Goal: Transaction & Acquisition: Purchase product/service

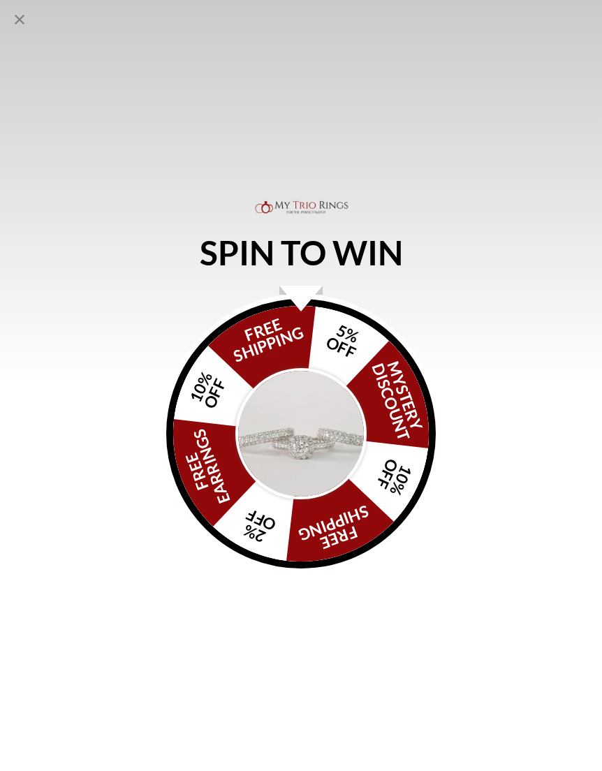
scroll to position [1428, 0]
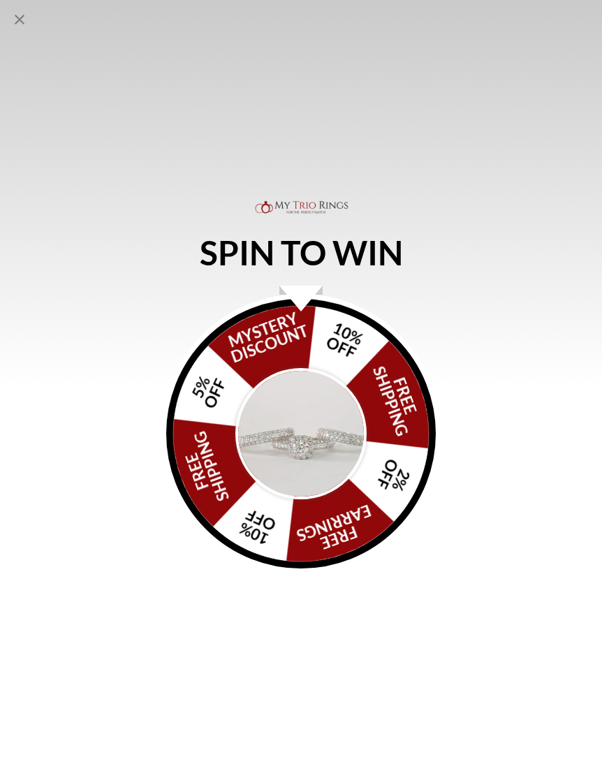
click at [326, 379] on img "Alia popup" at bounding box center [300, 433] width 131 height 131
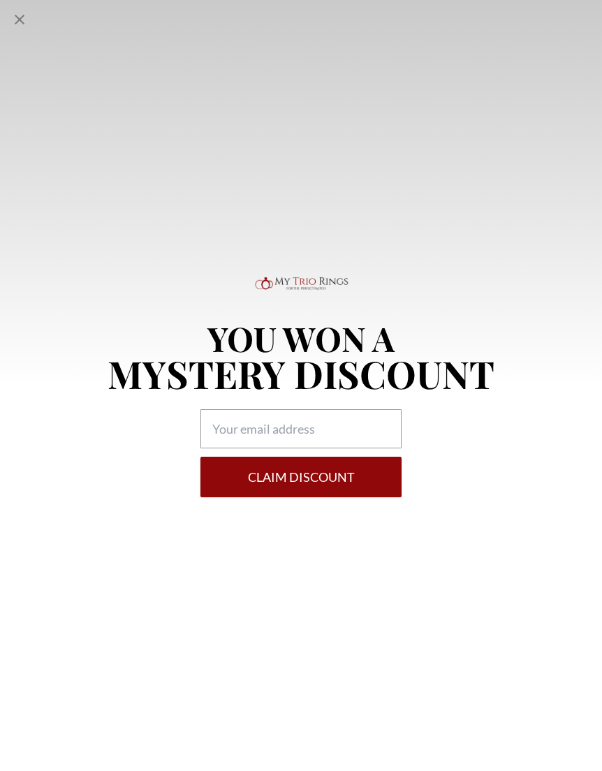
click at [25, 17] on icon "Close popup" at bounding box center [19, 19] width 17 height 17
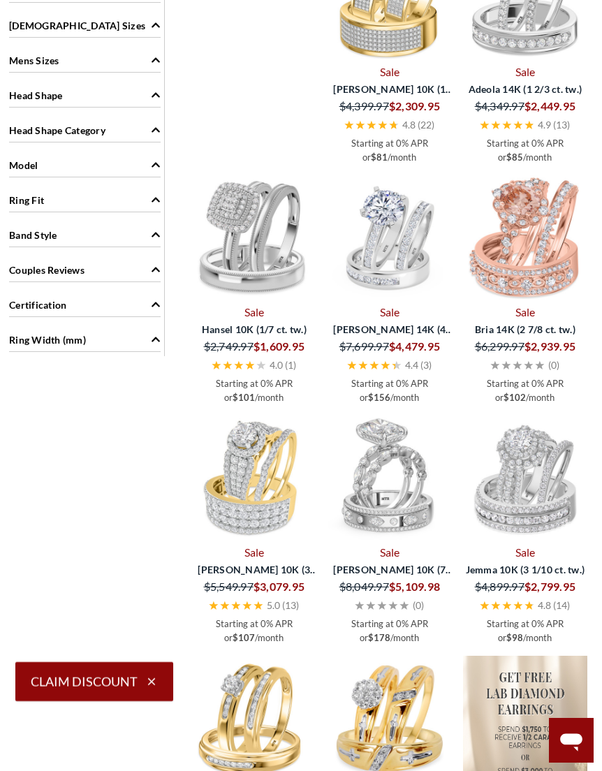
click at [9, 17] on div "[DEMOGRAPHIC_DATA] Sizes" at bounding box center [85, 24] width 152 height 27
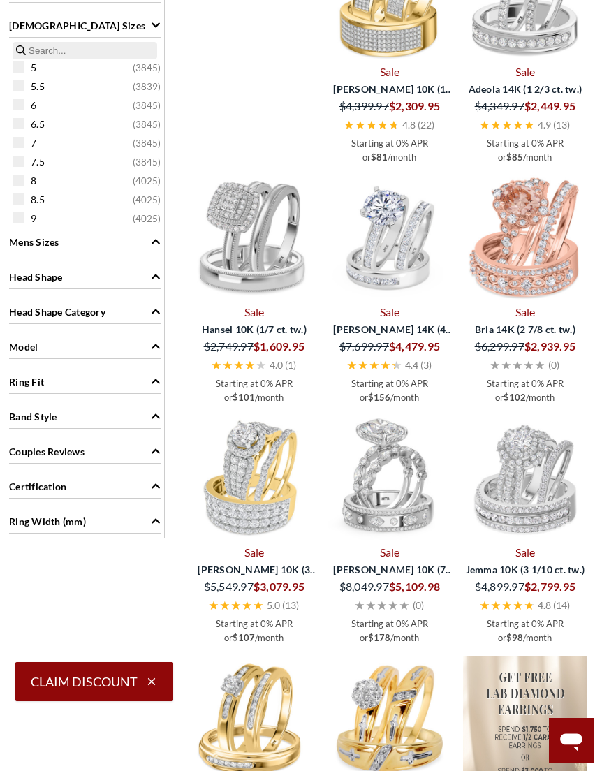
scroll to position [80, 0]
click at [10, 180] on sizes "3 ( 3839 ) 3.5 ( 3839 ) 4 ( 3839 ) 4.5 ( 3839 ) 5 ( 3845 ) 5.5 ( 3839 ) 6 ( 384…" at bounding box center [85, 133] width 159 height 182
click at [24, 178] on div "8 ( 4025 )" at bounding box center [89, 179] width 152 height 15
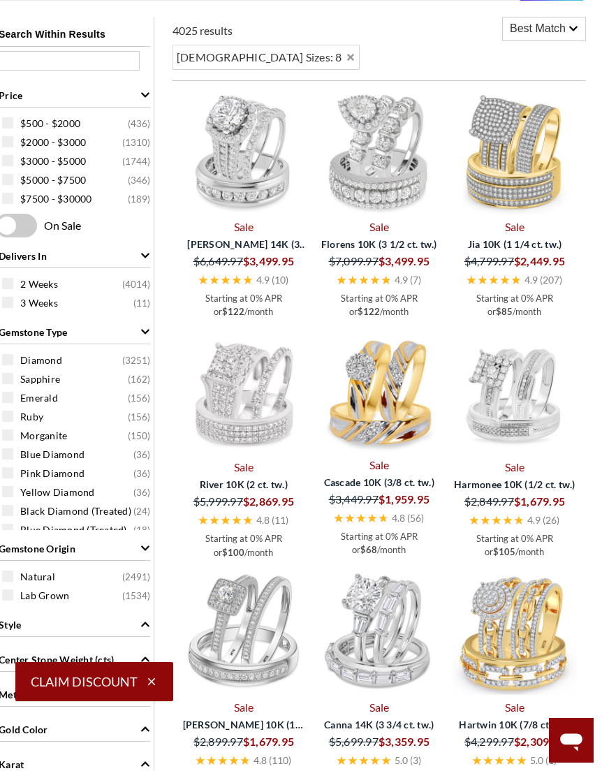
scroll to position [585, 11]
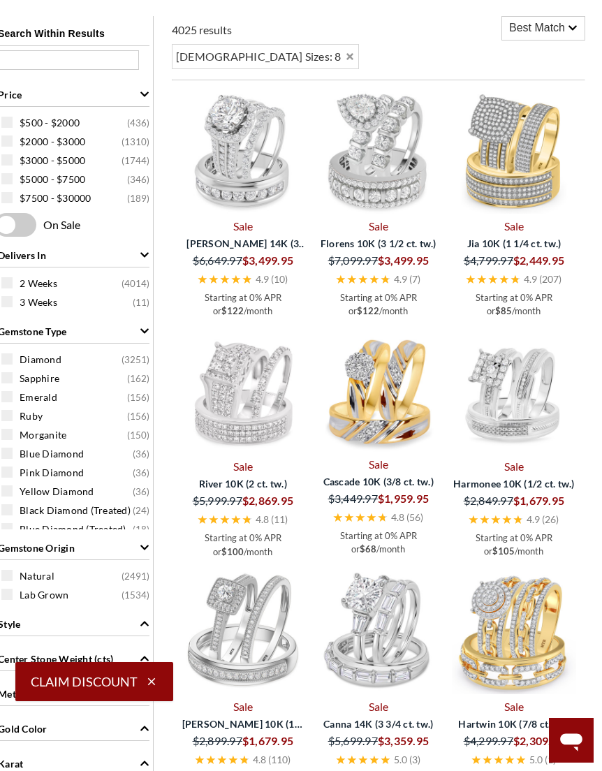
click at [22, 217] on span at bounding box center [15, 225] width 42 height 24
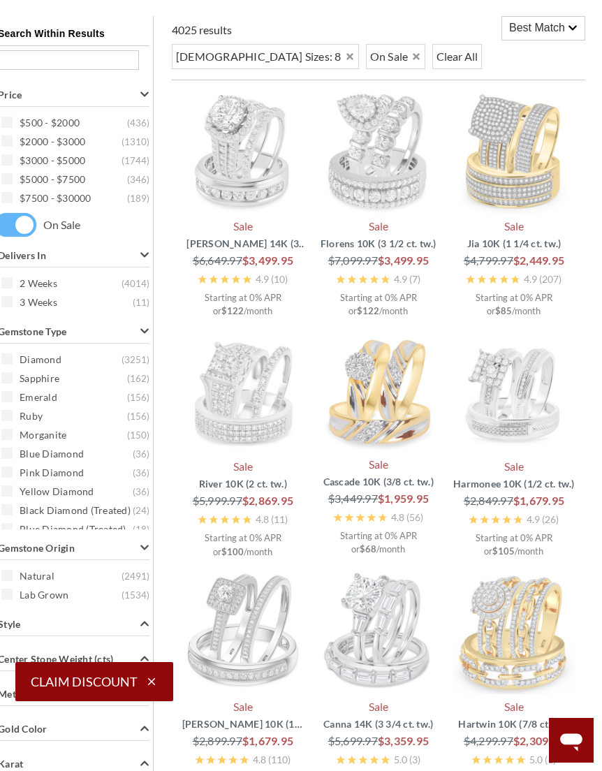
scroll to position [585, 0]
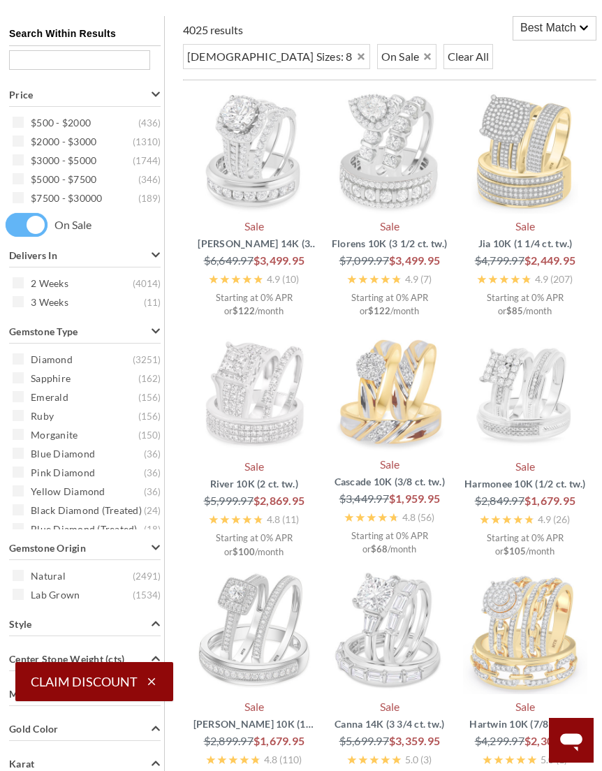
click at [30, 216] on div "Search Within Results Price $500 - $2000 ( 436 ) $2000 - $3000 ( 1310 ) $3000 -…" at bounding box center [85, 698] width 159 height 1365
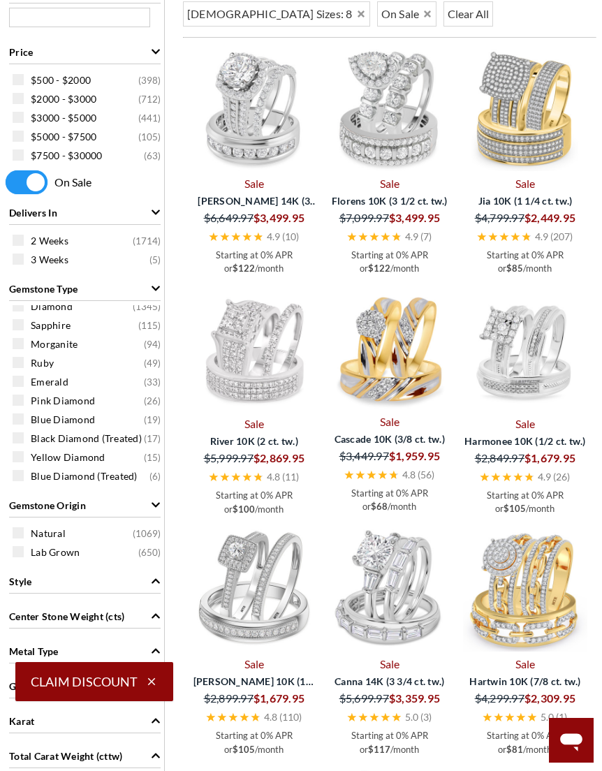
scroll to position [10, 0]
click at [13, 440] on span at bounding box center [18, 438] width 11 height 11
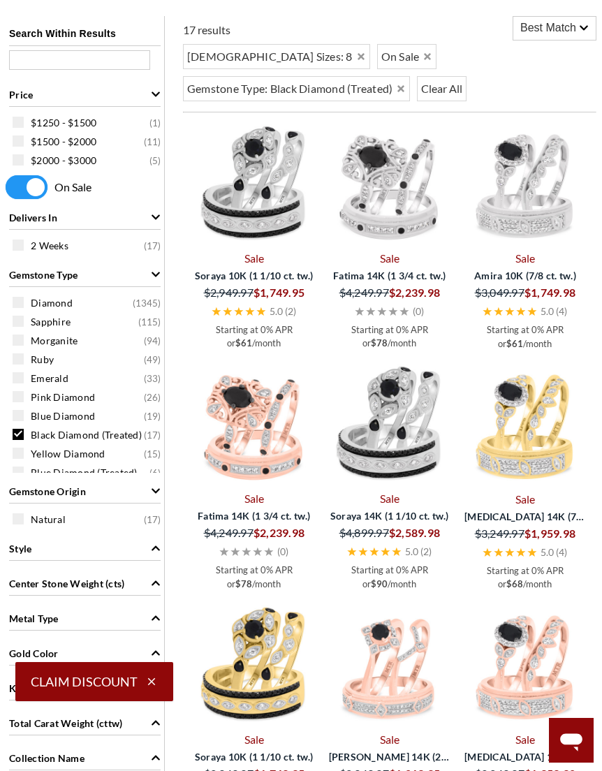
click at [20, 338] on span at bounding box center [18, 340] width 11 height 11
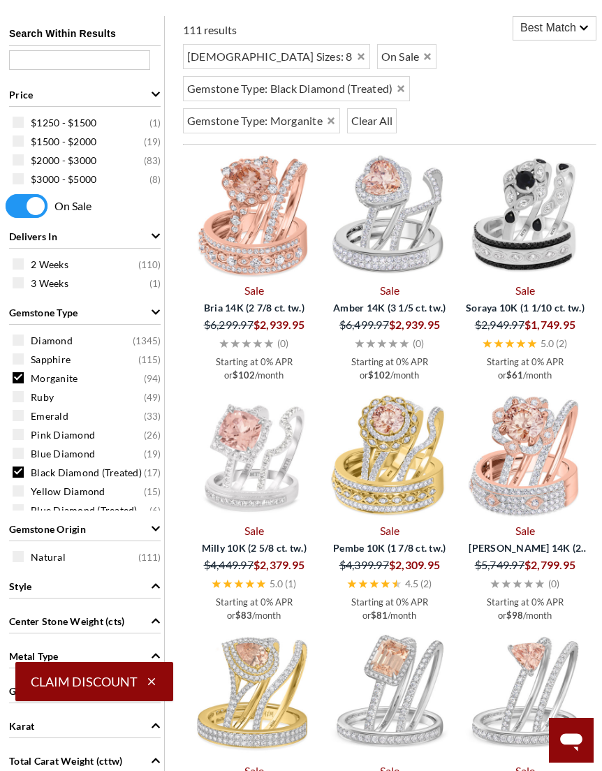
click at [22, 335] on span "Diamond ( 1345 )" at bounding box center [89, 340] width 152 height 15
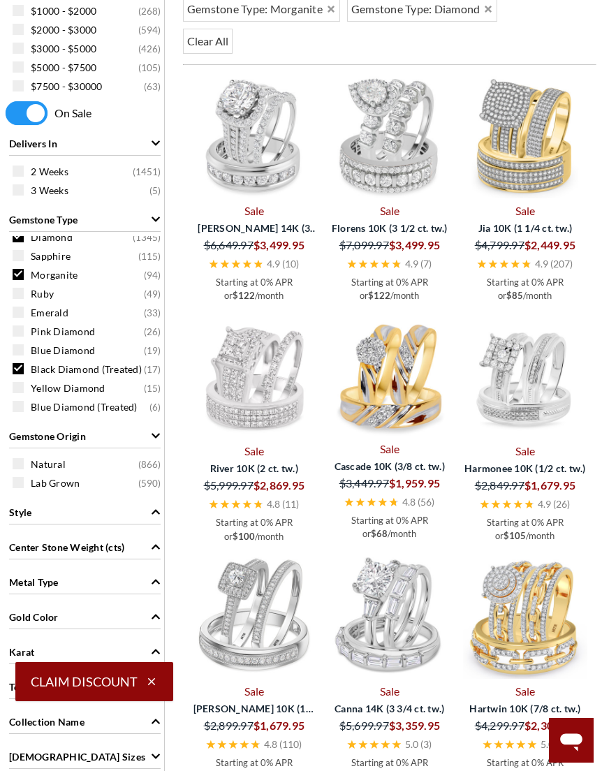
scroll to position [718, 0]
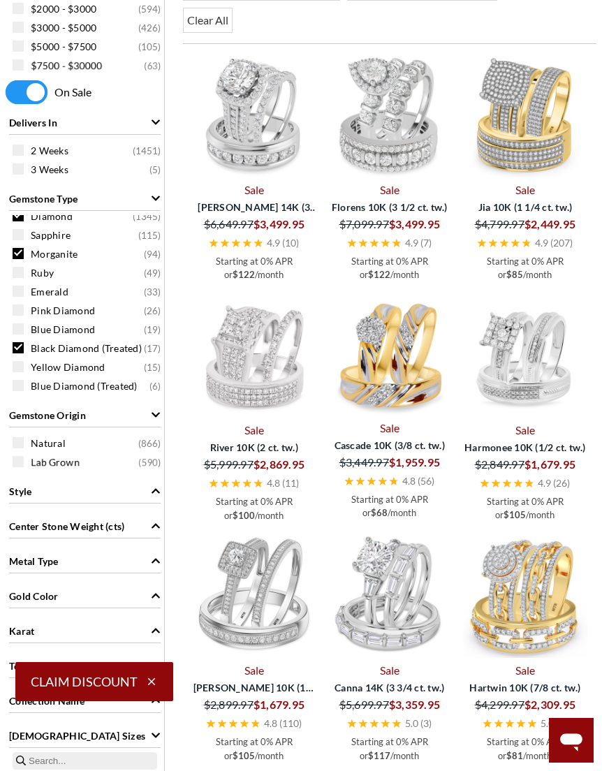
click at [153, 491] on icon "Style" at bounding box center [156, 491] width 10 height 10
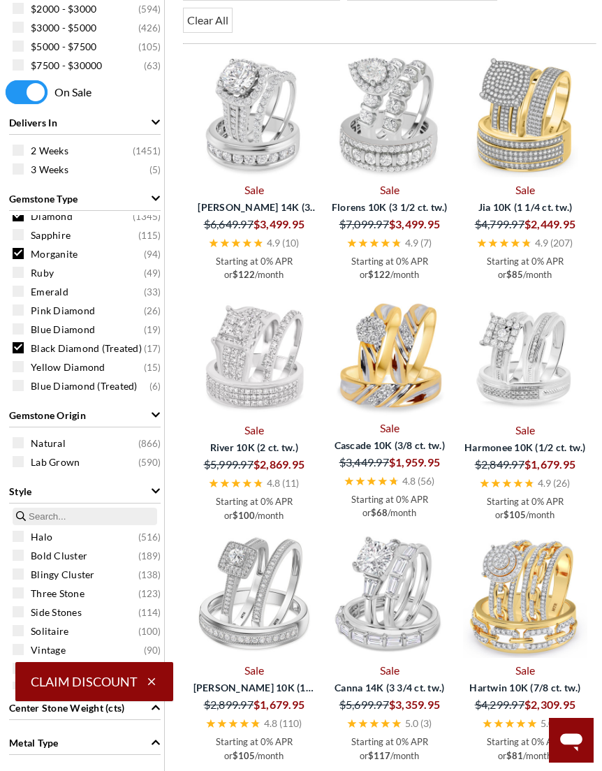
scroll to position [718, 0]
click at [154, 115] on div "Delivers In" at bounding box center [85, 121] width 152 height 27
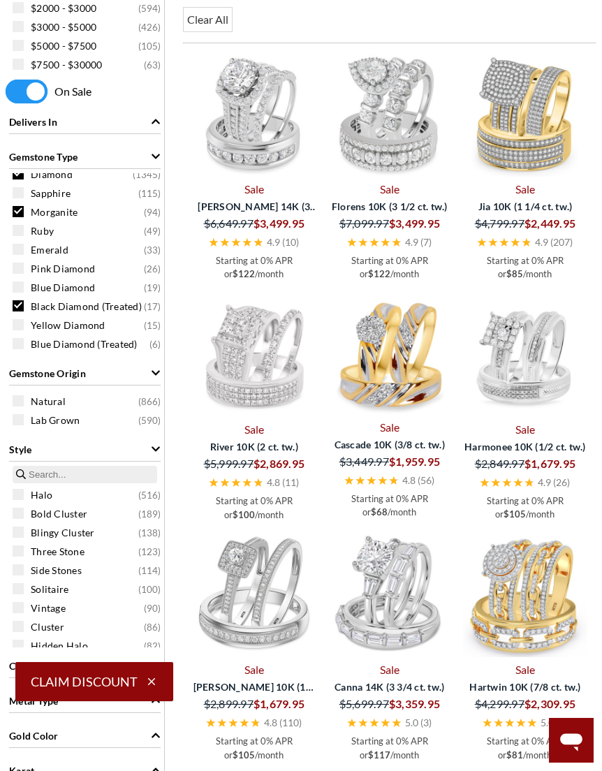
click at [155, 164] on span "Gemstone Type" at bounding box center [156, 157] width 10 height 15
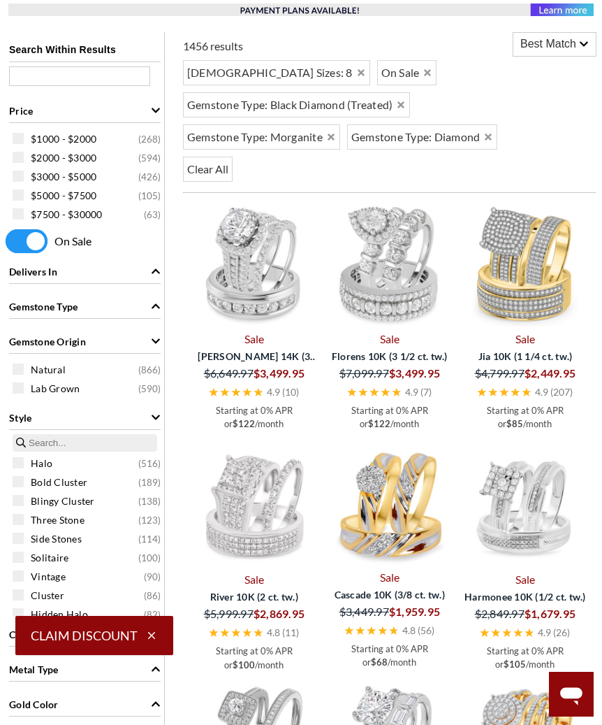
scroll to position [555, 0]
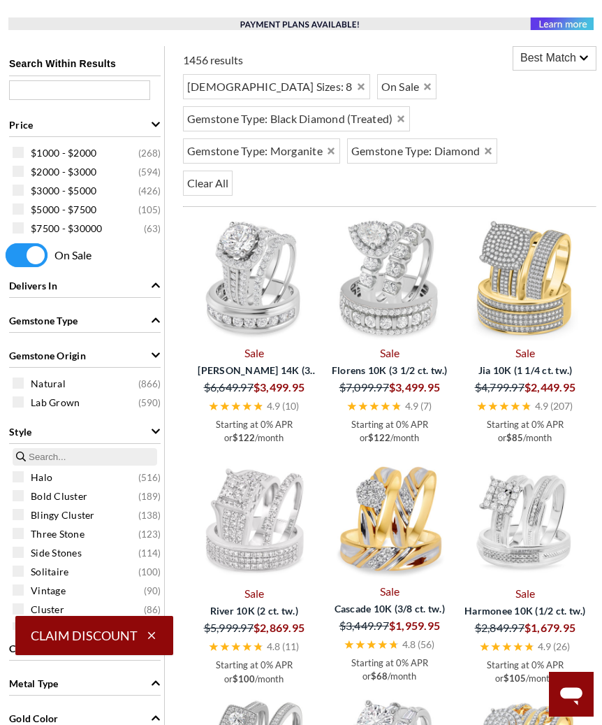
click at [159, 126] on icon "Price" at bounding box center [156, 124] width 8 height 5
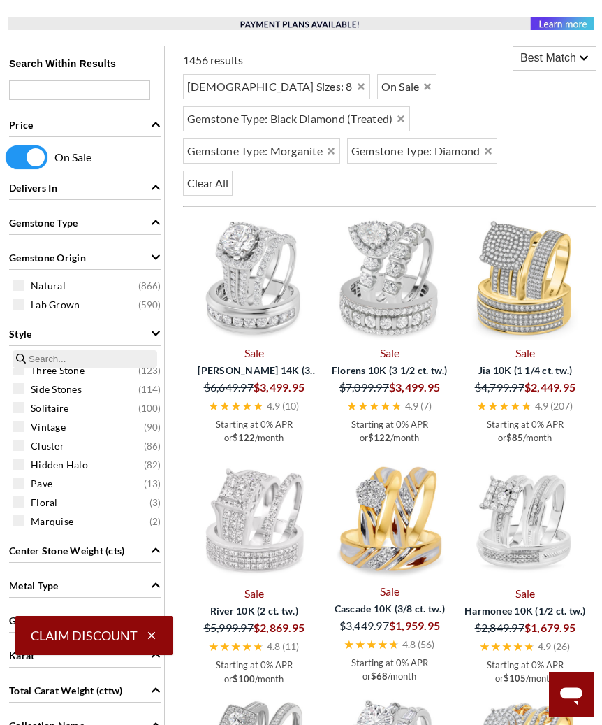
scroll to position [66, 0]
click at [21, 526] on span at bounding box center [18, 520] width 11 height 11
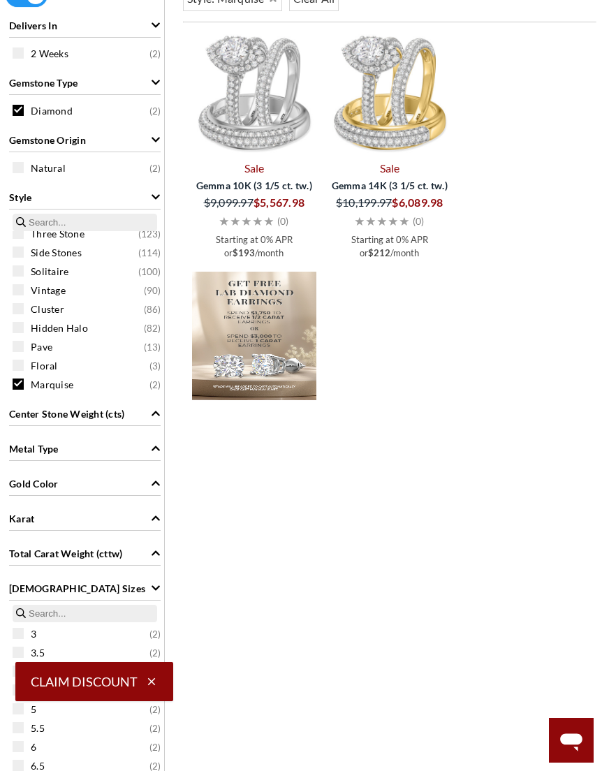
scroll to position [750, 0]
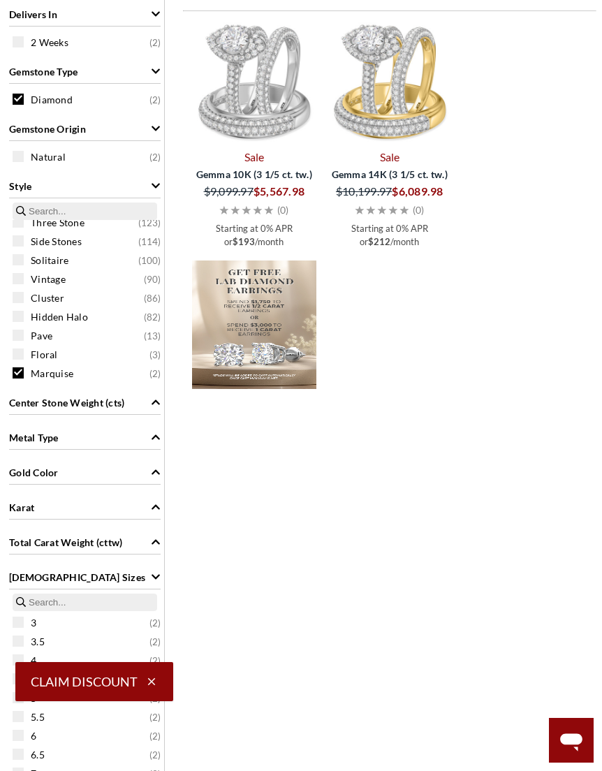
click at [22, 370] on span at bounding box center [18, 373] width 11 height 11
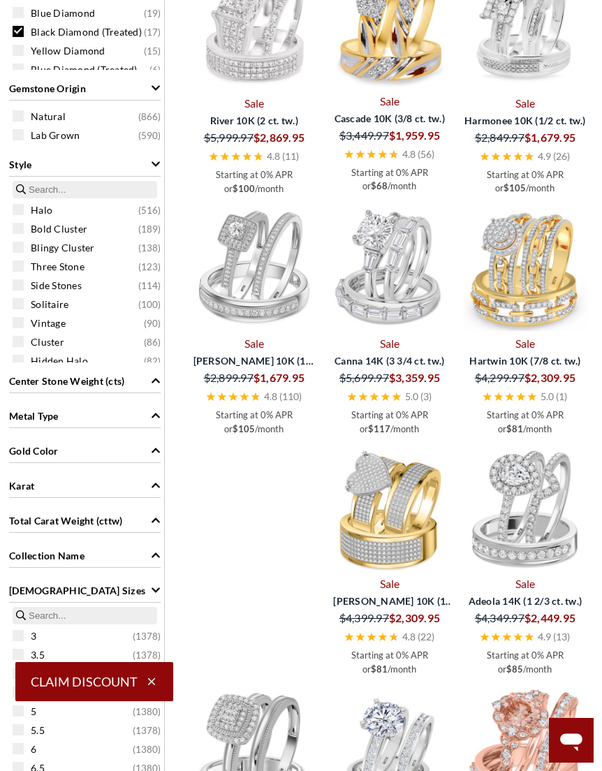
click at [10, 412] on span "Metal Type" at bounding box center [34, 416] width 50 height 15
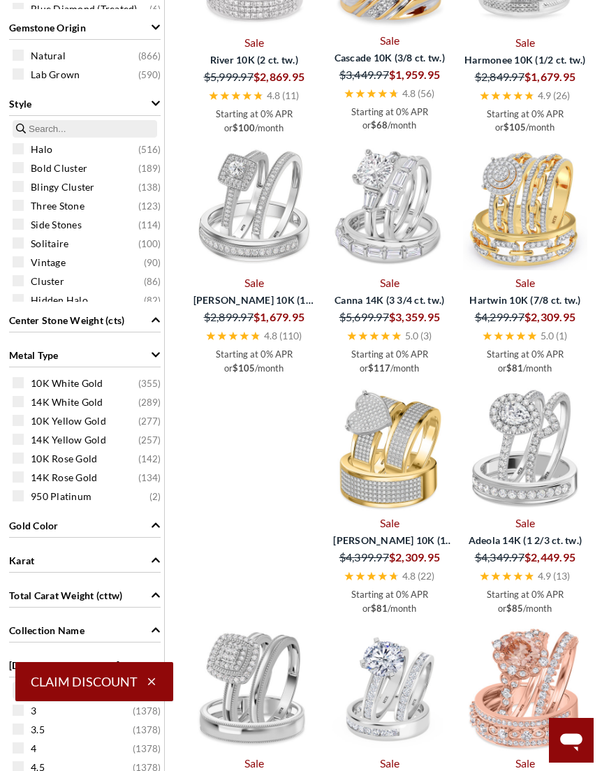
scroll to position [1106, 0]
click at [25, 495] on div "950 Platinum ( 2 )" at bounding box center [89, 495] width 152 height 15
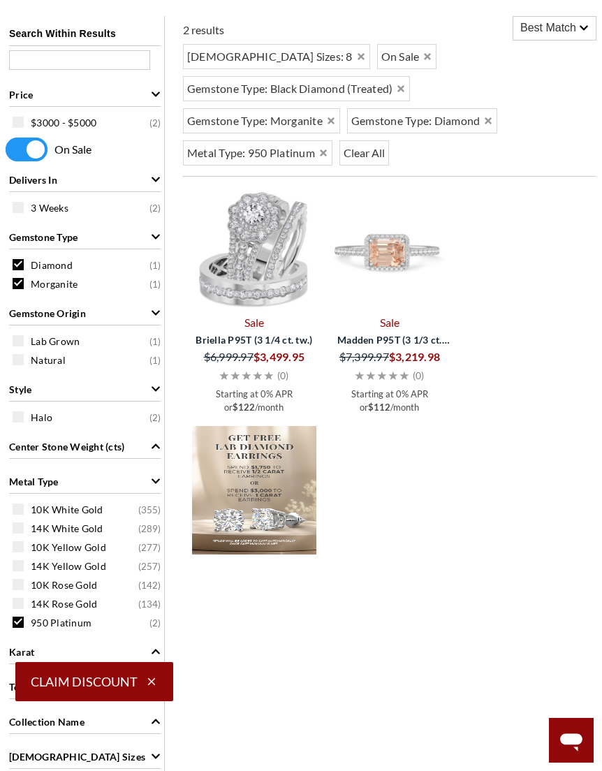
click at [20, 628] on span at bounding box center [18, 622] width 11 height 11
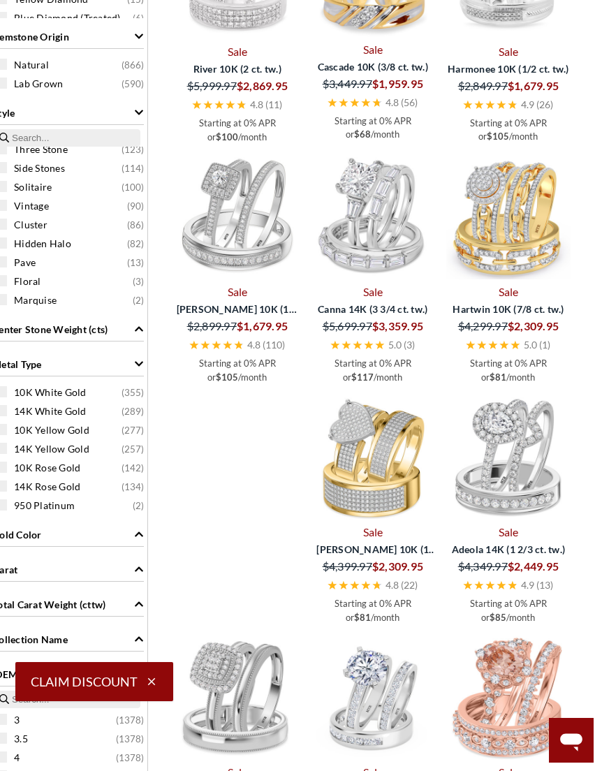
scroll to position [1097, 17]
click at [30, 390] on span "10K White Gold" at bounding box center [50, 392] width 73 height 14
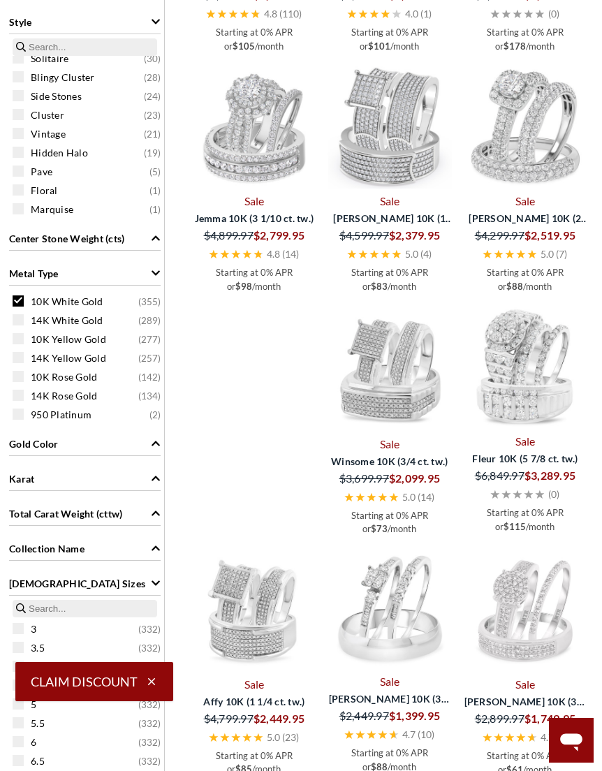
scroll to position [1188, 0]
click at [22, 473] on span "Karat" at bounding box center [21, 478] width 25 height 15
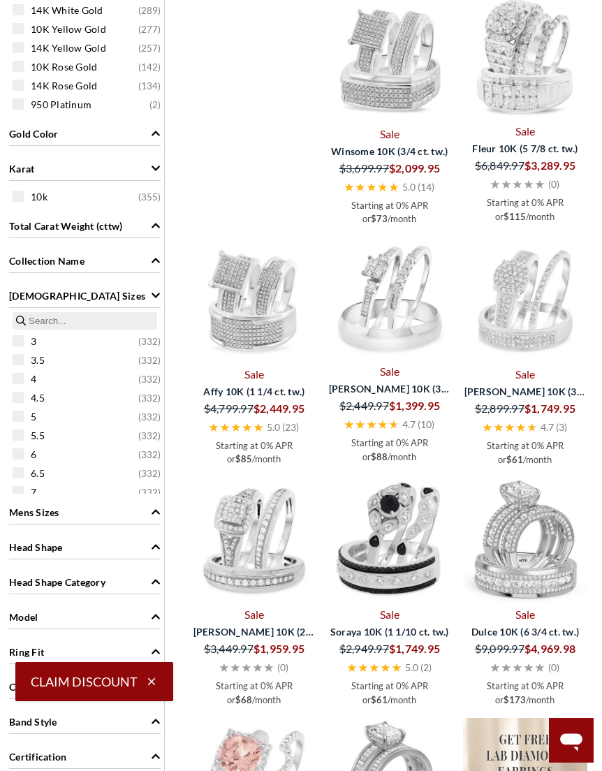
scroll to position [1499, 0]
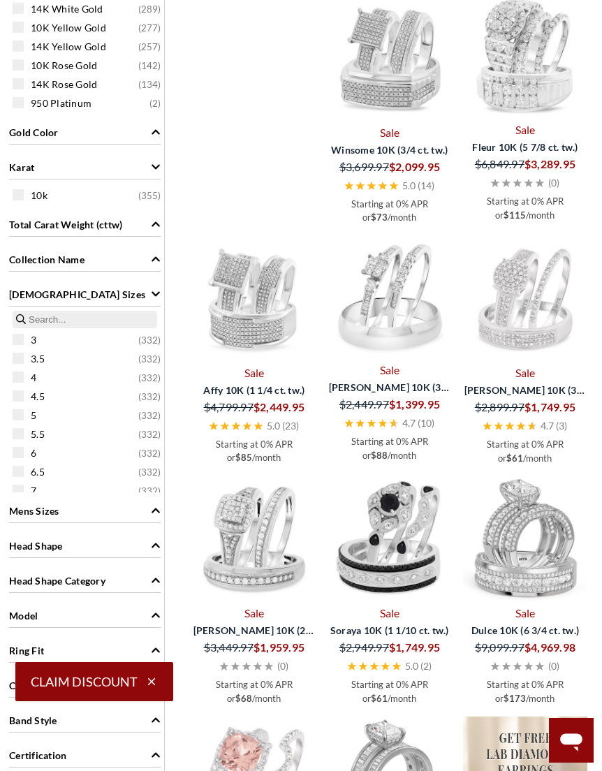
click at [156, 293] on icon "Ladies Sizes" at bounding box center [156, 294] width 10 height 10
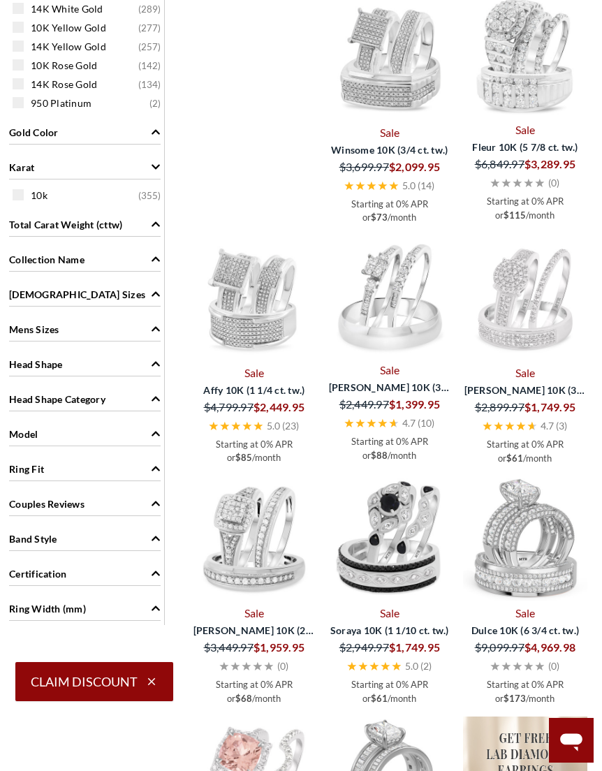
scroll to position [1500, 0]
click at [159, 292] on icon "Ladies Sizes" at bounding box center [156, 294] width 10 height 10
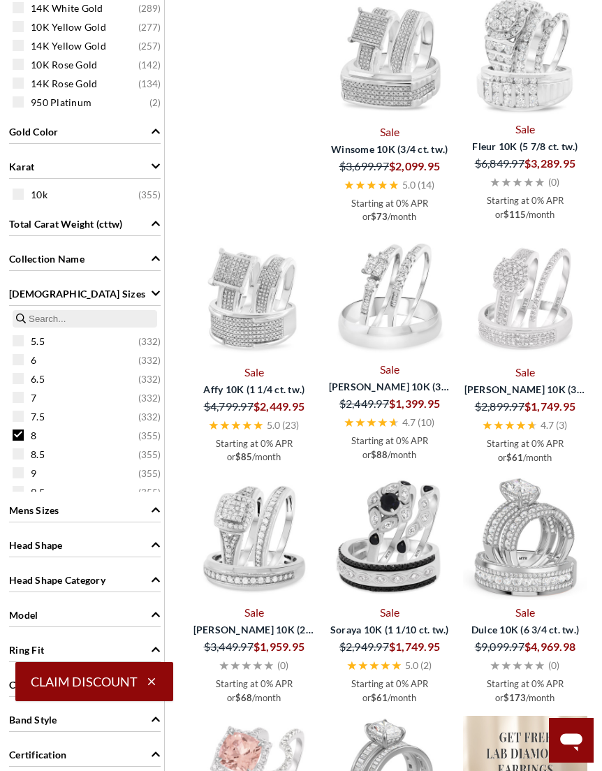
scroll to position [93, 0]
click at [25, 514] on span "Mens Sizes" at bounding box center [34, 510] width 50 height 15
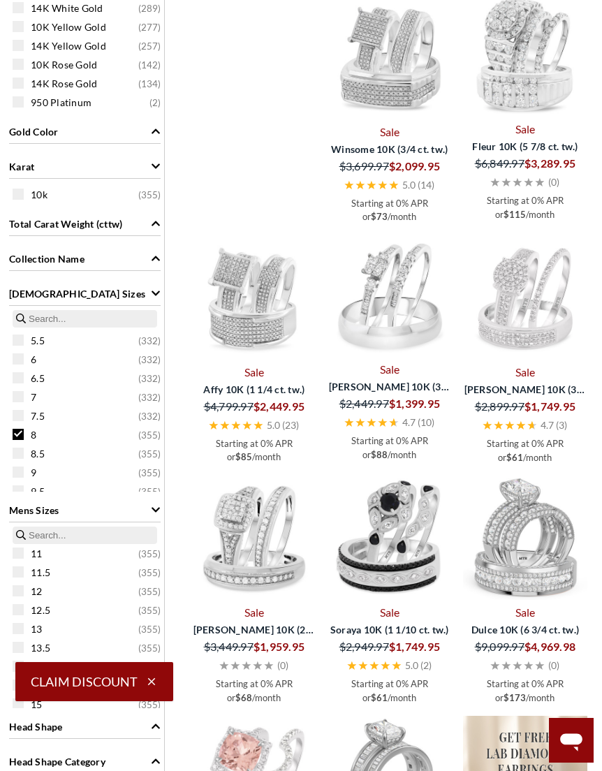
scroll to position [187, 0]
click at [20, 555] on span at bounding box center [18, 556] width 11 height 11
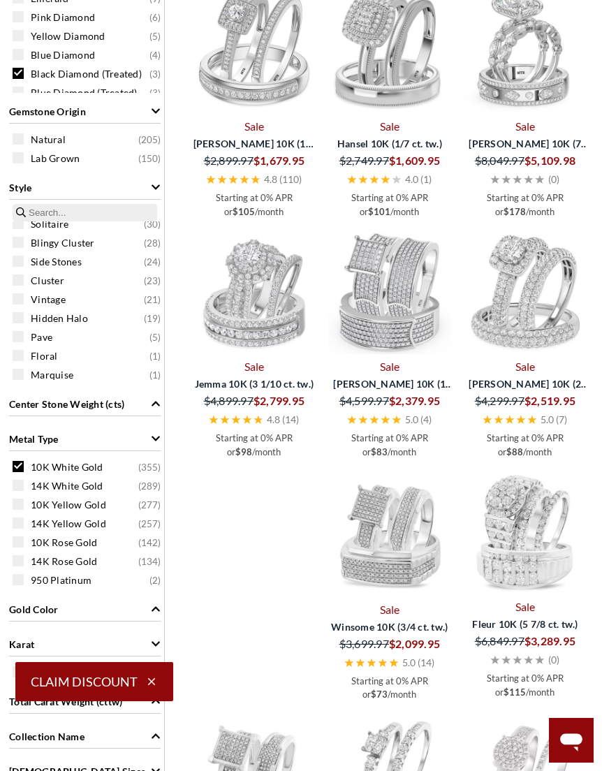
scroll to position [1027, 0]
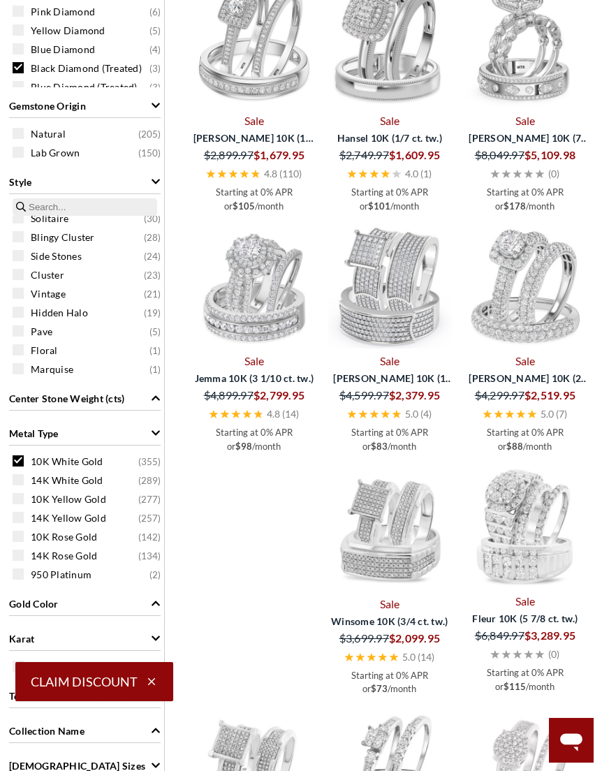
click at [153, 181] on icon "Style" at bounding box center [156, 182] width 10 height 10
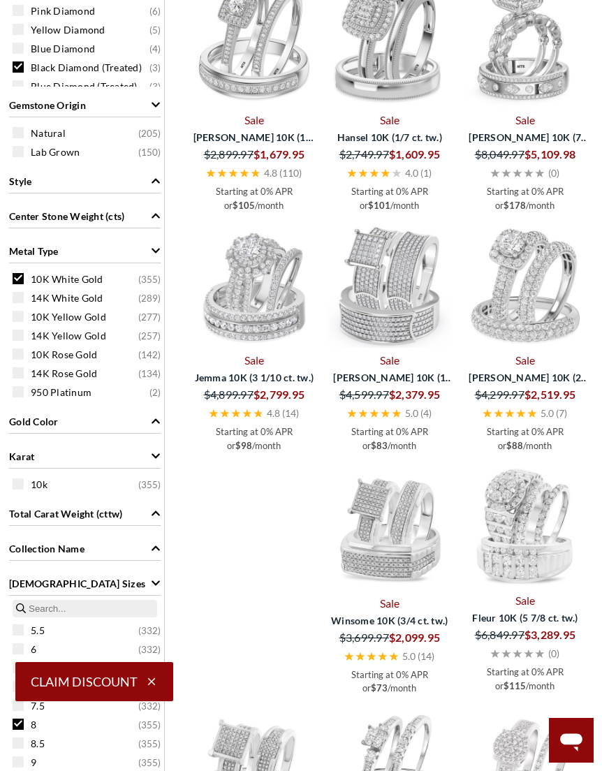
click at [157, 420] on icon "Gold Color" at bounding box center [156, 421] width 10 height 10
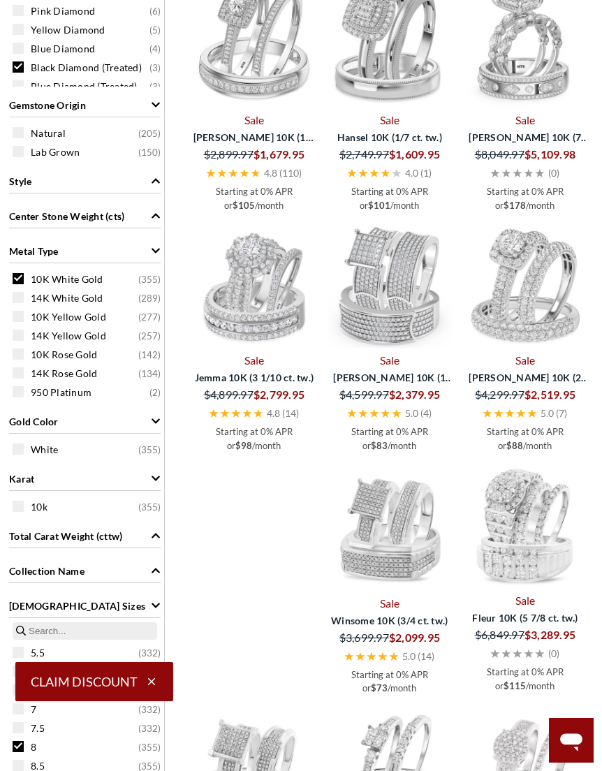
click at [161, 426] on icon "Gold Color" at bounding box center [156, 421] width 10 height 10
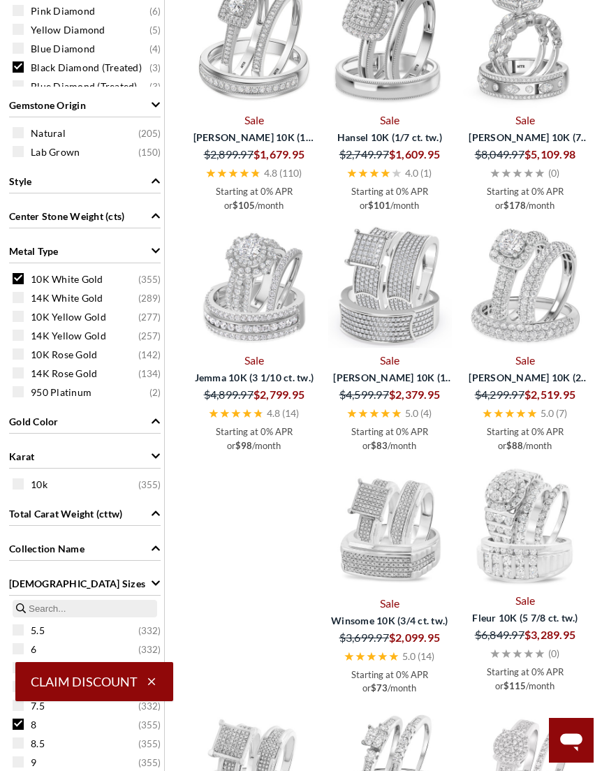
click at [154, 249] on icon "Metal Type" at bounding box center [156, 251] width 10 height 10
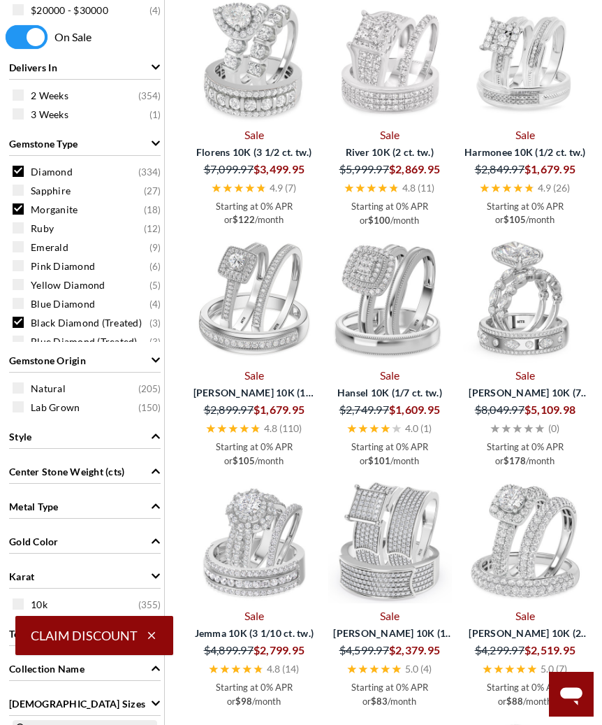
click at [146, 143] on div "Gemstone Type" at bounding box center [85, 142] width 152 height 27
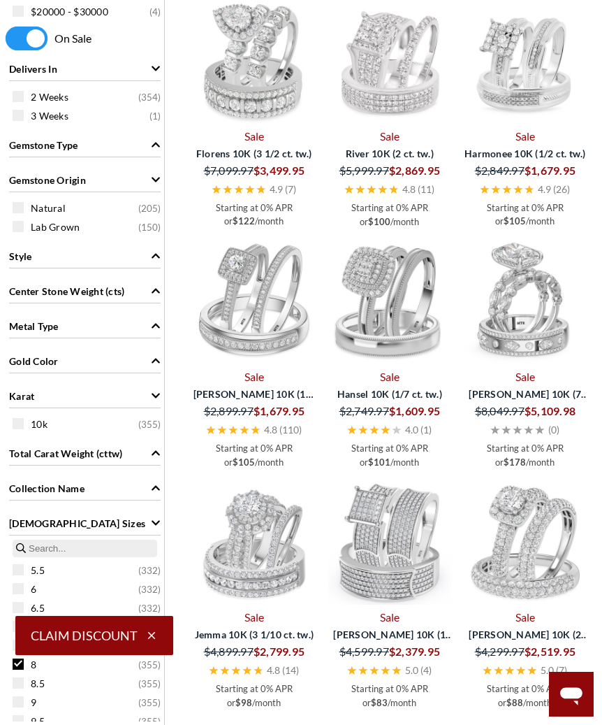
click at [149, 68] on div "Delivers In" at bounding box center [85, 68] width 152 height 27
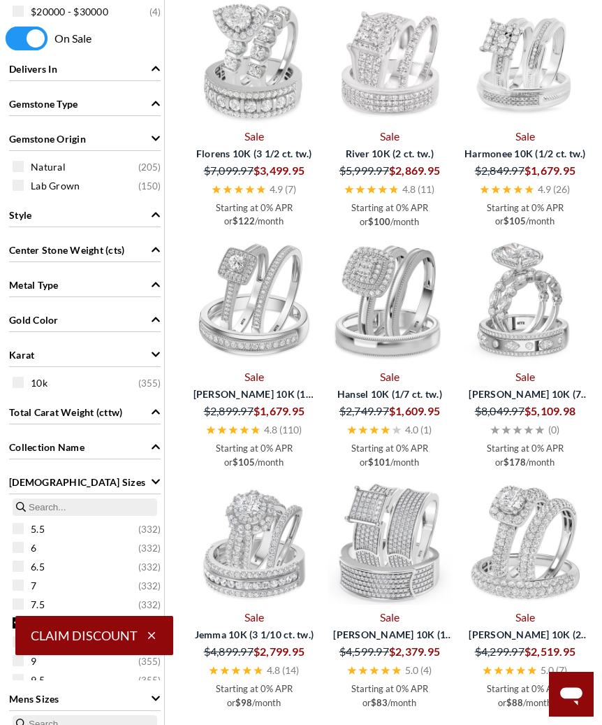
click at [154, 138] on icon "Gemstone Origin" at bounding box center [156, 138] width 10 height 10
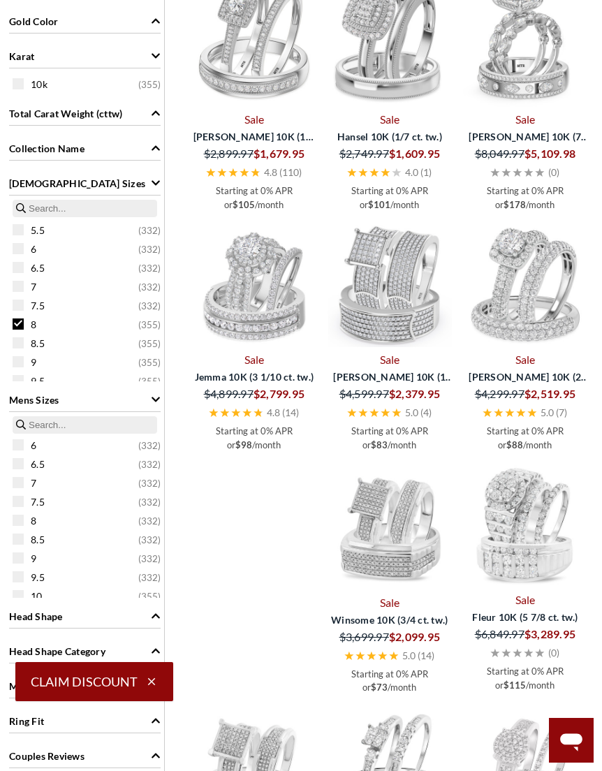
scroll to position [1033, 0]
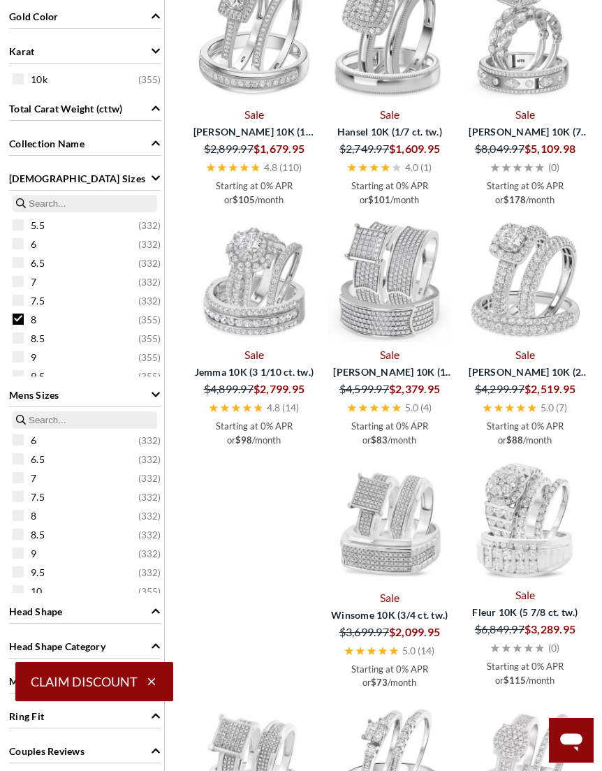
click at [158, 394] on icon "Mens Sizes" at bounding box center [156, 395] width 10 height 10
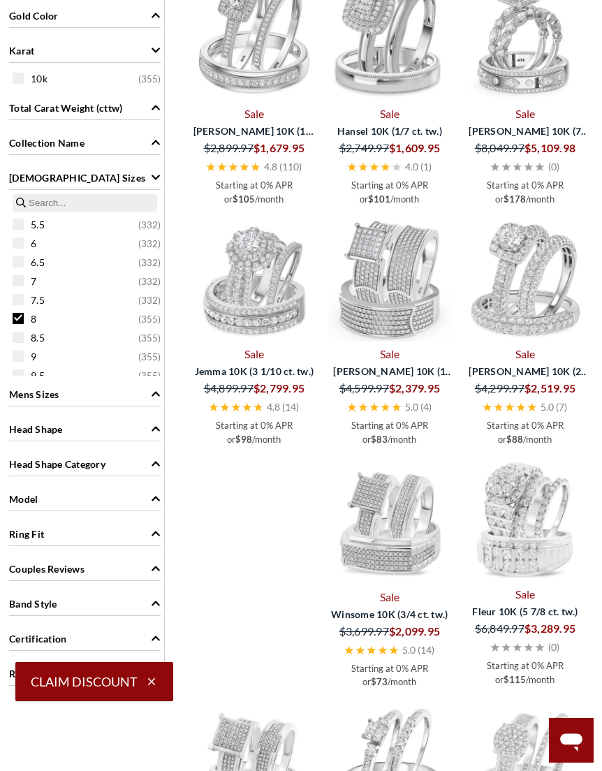
click at [155, 175] on icon "Ladies Sizes" at bounding box center [156, 178] width 10 height 10
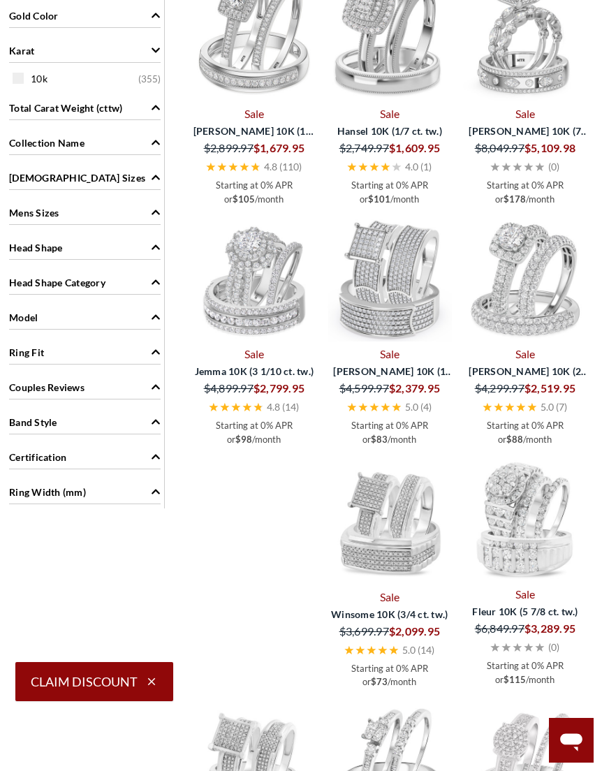
scroll to position [93, 0]
click at [22, 214] on span "Mens Sizes" at bounding box center [34, 212] width 50 height 15
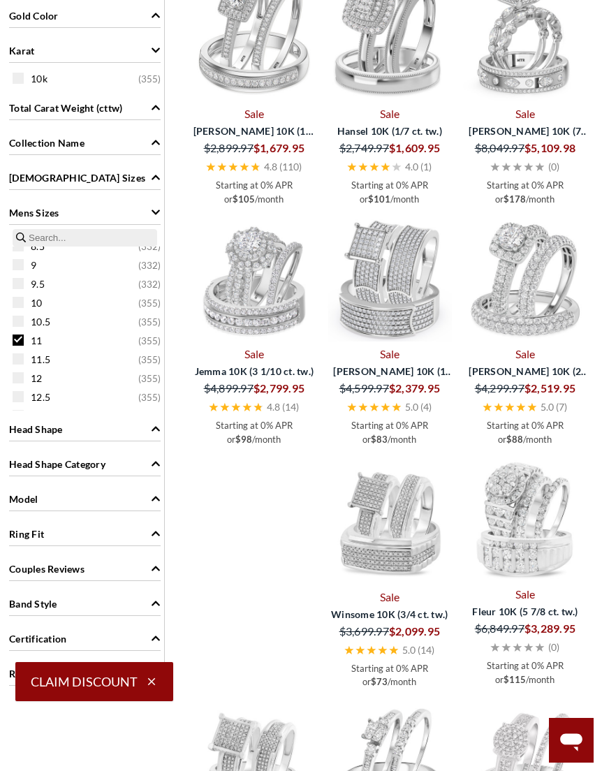
scroll to position [106, 0]
click at [25, 380] on div "12 ( 355 )" at bounding box center [89, 377] width 152 height 15
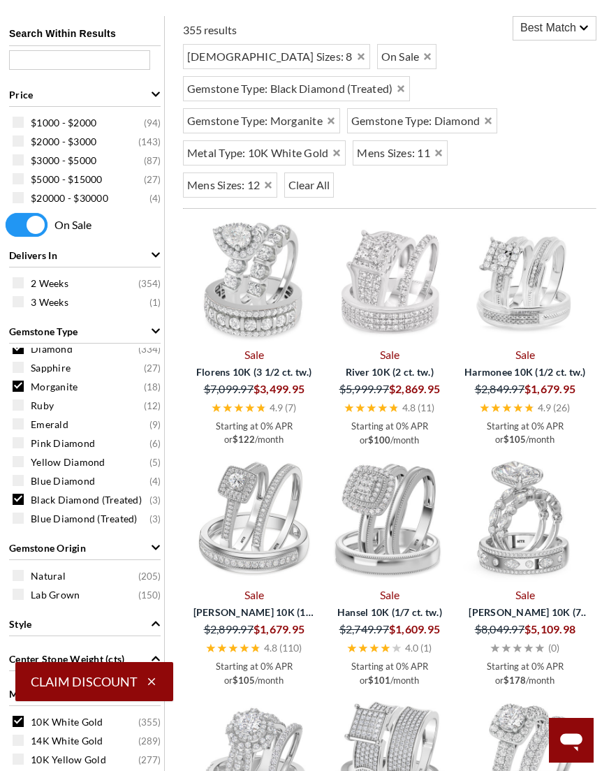
scroll to position [10, 0]
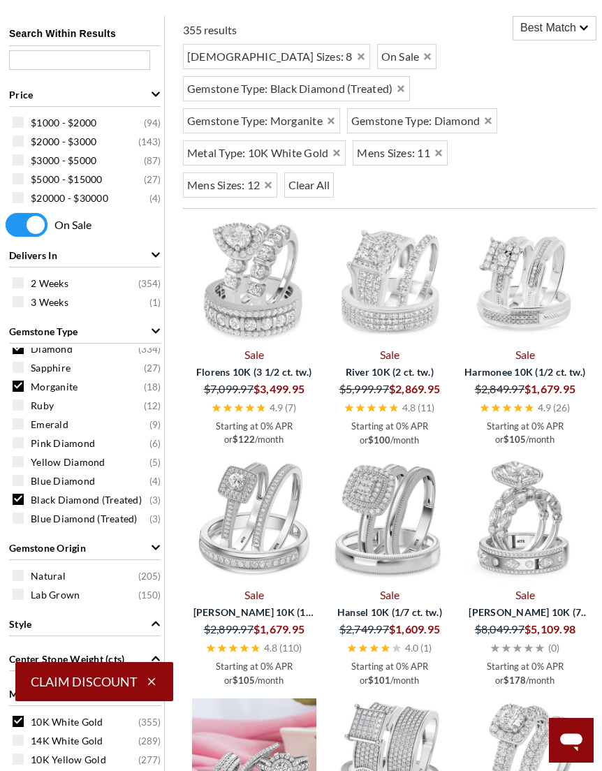
click at [223, 680] on img at bounding box center [254, 761] width 124 height 124
